Goal: Task Accomplishment & Management: Manage account settings

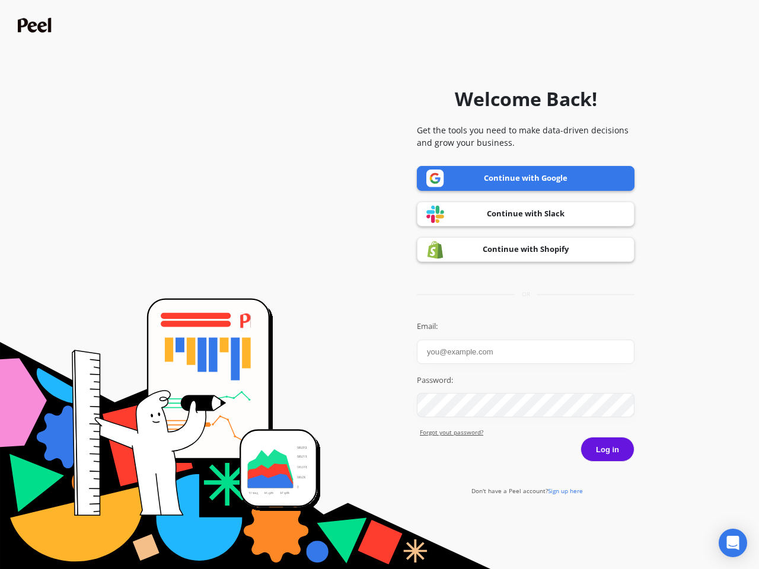
click at [733, 543] on icon "Open Intercom Messenger" at bounding box center [733, 543] width 12 height 14
